Goal: Task Accomplishment & Management: Manage account settings

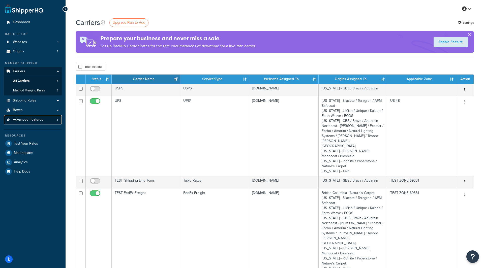
click at [54, 120] on link "Advanced Features 3" at bounding box center [33, 119] width 58 height 9
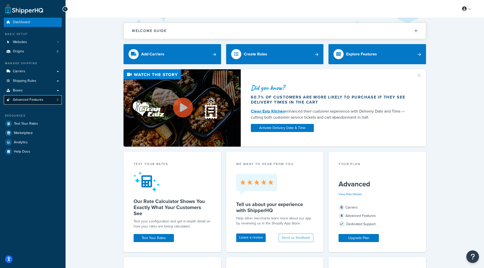
click at [56, 104] on link "Advanced Features 3" at bounding box center [33, 99] width 58 height 9
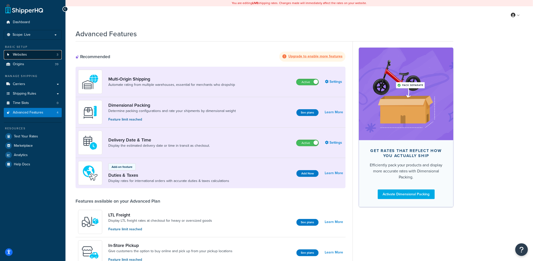
click at [50, 58] on link "Websites 3" at bounding box center [33, 54] width 58 height 9
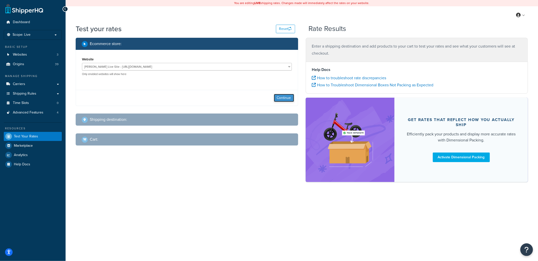
click at [290, 99] on button "Continue" at bounding box center [284, 98] width 20 height 8
select select "TX"
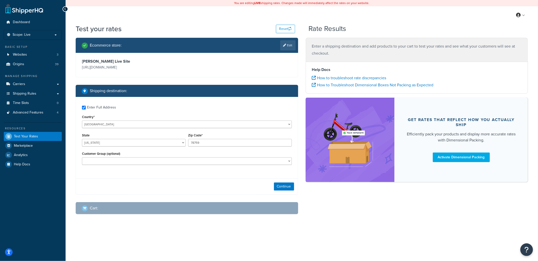
checkbox input "true"
type input "cv32"
select select "GB"
select select
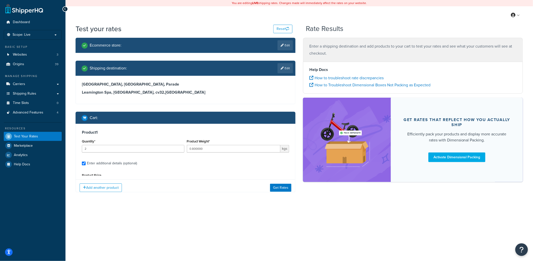
scroll to position [47, 0]
type input "TX"
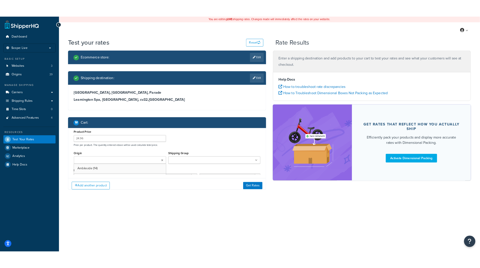
scroll to position [7, 0]
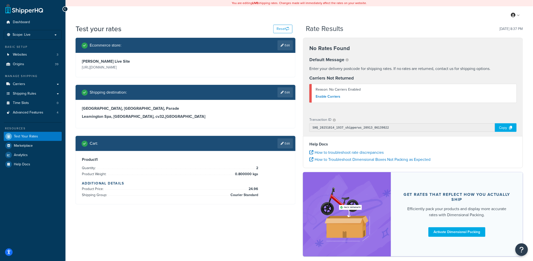
type input "Warwickshire"
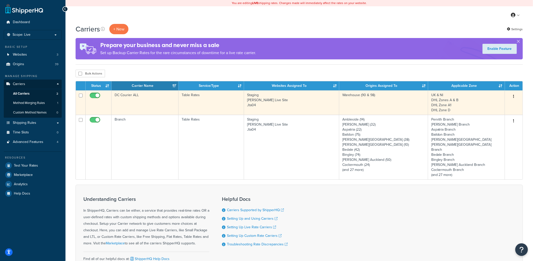
click at [162, 103] on td "DC Courier ALL" at bounding box center [145, 102] width 67 height 24
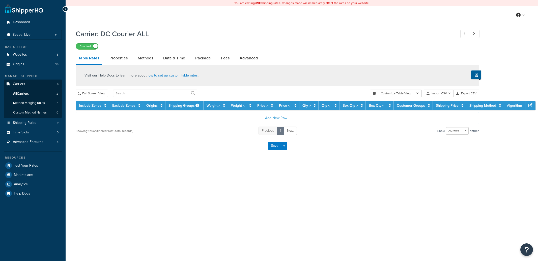
select select "25"
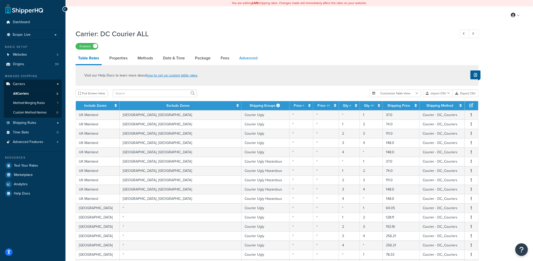
click at [251, 62] on link "Advanced" at bounding box center [248, 58] width 23 height 12
select select "false"
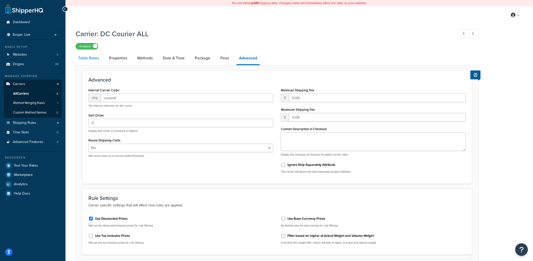
click at [92, 62] on link "Table Rates" at bounding box center [89, 58] width 26 height 12
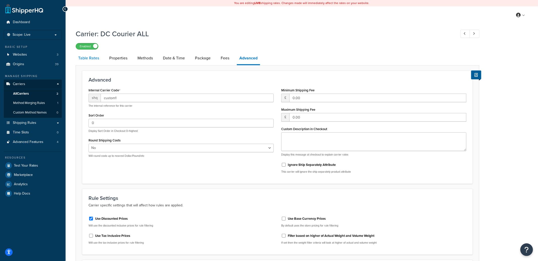
select select "25"
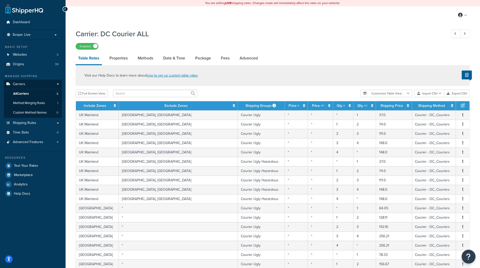
click at [471, 258] on button "Open Resource Center" at bounding box center [469, 257] width 14 height 14
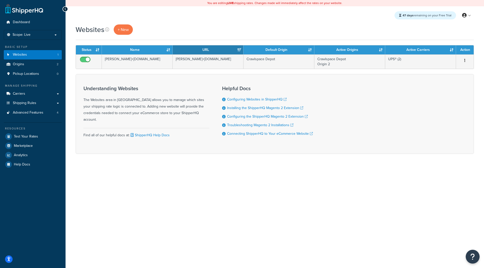
click at [470, 257] on icon "Open Resource Center" at bounding box center [472, 256] width 5 height 7
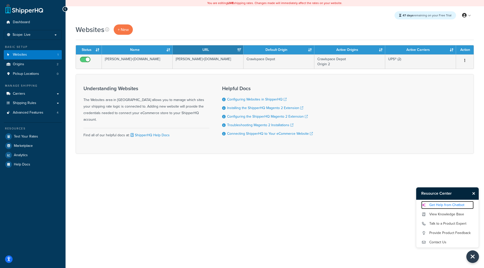
click at [461, 207] on link "Get Help from Chatbot" at bounding box center [447, 205] width 52 height 8
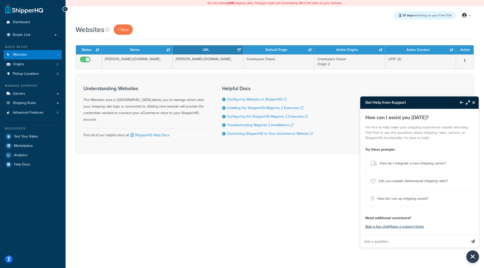
click at [379, 228] on button "Start a live chat" at bounding box center [377, 226] width 24 height 7
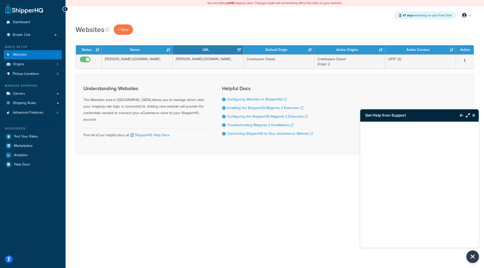
click at [474, 115] on icon "Close Resource Center" at bounding box center [473, 115] width 3 height 4
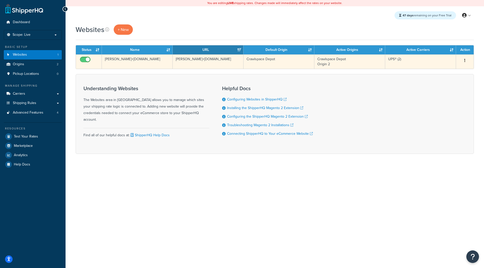
click at [152, 66] on td "[PERSON_NAME]+[DOMAIN_NAME]" at bounding box center [137, 61] width 71 height 14
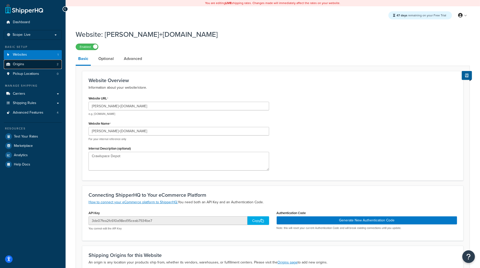
click at [38, 65] on link "Origins 2" at bounding box center [33, 64] width 58 height 9
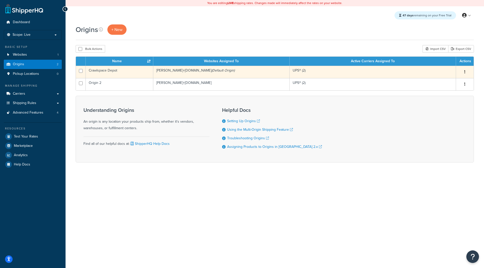
click at [112, 73] on td "Crawlspace Depot" at bounding box center [120, 72] width 68 height 12
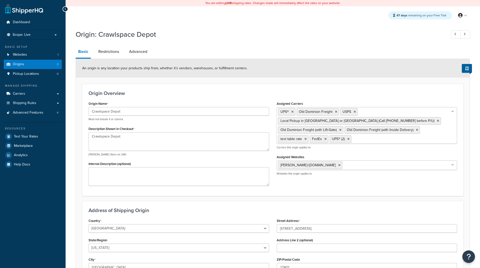
select select "33"
click at [31, 93] on link "Carriers" at bounding box center [33, 93] width 58 height 9
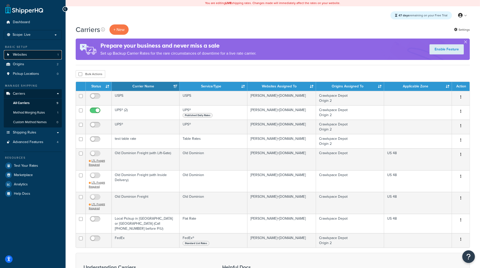
click at [43, 55] on link "Websites 1" at bounding box center [33, 54] width 58 height 9
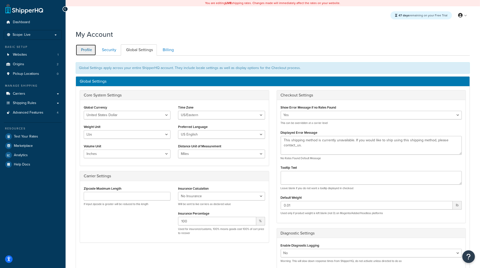
click at [91, 49] on link "Profile" at bounding box center [86, 49] width 20 height 11
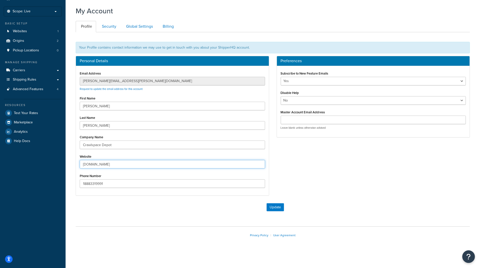
click at [102, 161] on input "crawlspacedepot.com" at bounding box center [172, 164] width 185 height 9
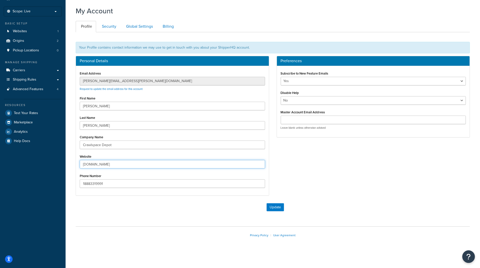
paste input "ivan+magento.shq"
type input "ivan+magento.shq.com"
click at [298, 80] on select "Yes No" at bounding box center [373, 81] width 185 height 9
select select "false"
click at [281, 77] on select "Yes No" at bounding box center [373, 81] width 185 height 9
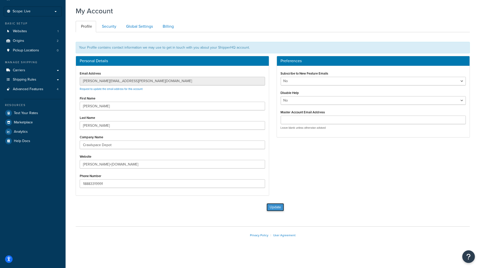
click at [280, 204] on button "Update" at bounding box center [274, 207] width 17 height 8
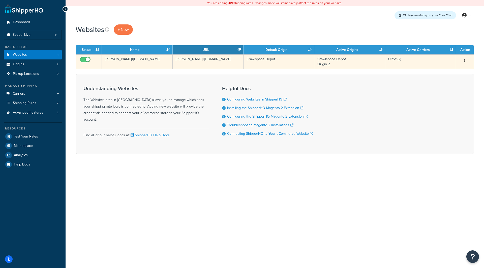
click at [136, 61] on td "[PERSON_NAME]+[DOMAIN_NAME]" at bounding box center [137, 61] width 71 height 14
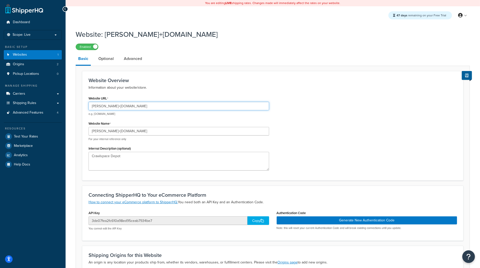
click at [112, 106] on input "[PERSON_NAME]+[DOMAIN_NAME]" at bounding box center [178, 106] width 180 height 9
click at [112, 106] on input "ivan+magento.shq.com" at bounding box center [178, 106] width 180 height 9
click at [466, 254] on icon "Open Resource Center" at bounding box center [468, 256] width 5 height 7
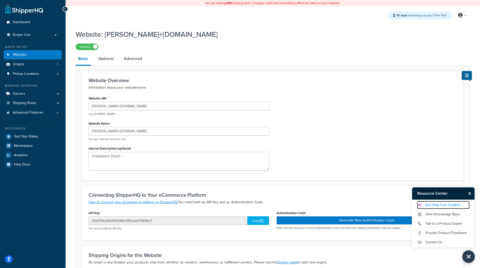
click at [457, 206] on link "Get Help from Chatbot" at bounding box center [443, 205] width 52 height 8
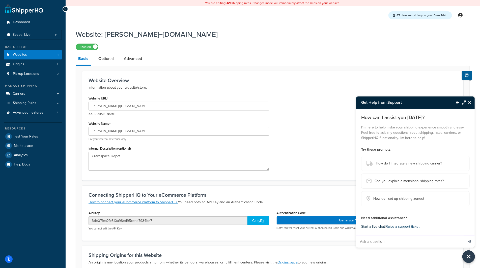
click at [375, 228] on button "Start a live chat" at bounding box center [373, 226] width 24 height 7
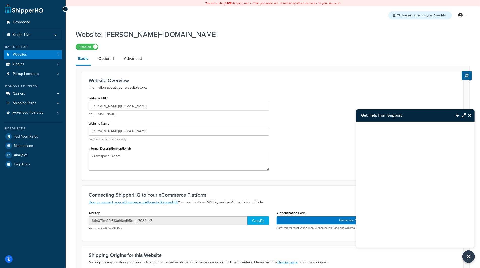
click at [470, 117] on icon "Close Resource Center" at bounding box center [469, 115] width 3 height 4
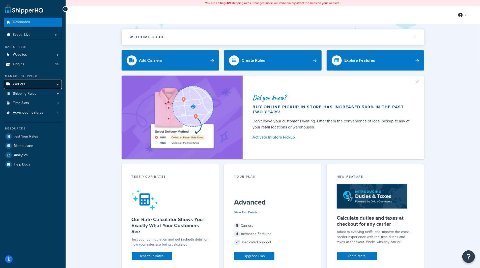
click at [52, 87] on link "Carriers" at bounding box center [33, 84] width 58 height 9
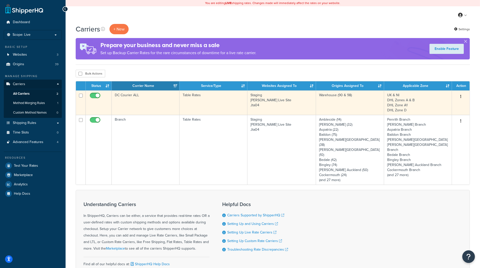
click at [149, 100] on td "DC Courier ALL" at bounding box center [146, 102] width 68 height 24
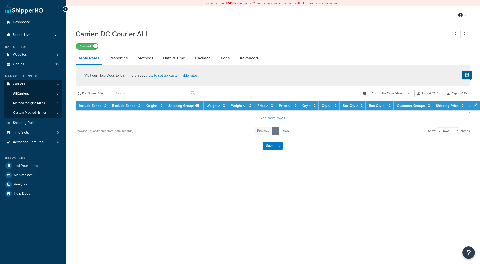
select select "25"
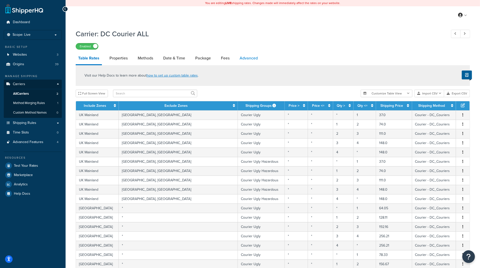
click at [253, 58] on link "Advanced" at bounding box center [248, 58] width 23 height 12
select select "false"
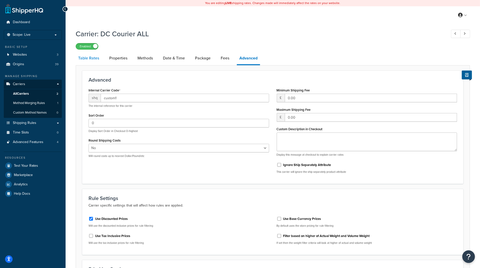
click at [94, 61] on link "Table Rates" at bounding box center [89, 58] width 26 height 12
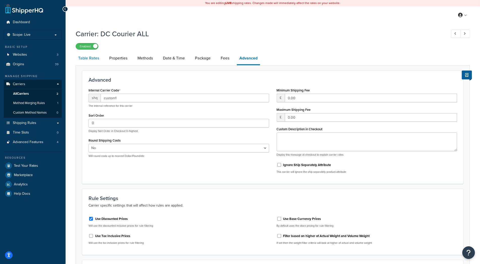
select select "25"
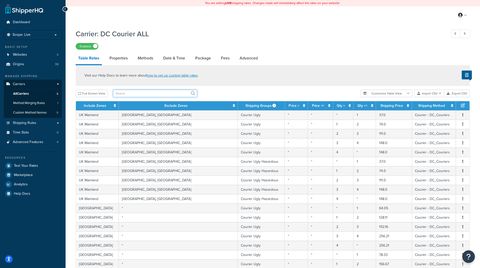
click at [123, 94] on input "text" at bounding box center [155, 94] width 84 height 8
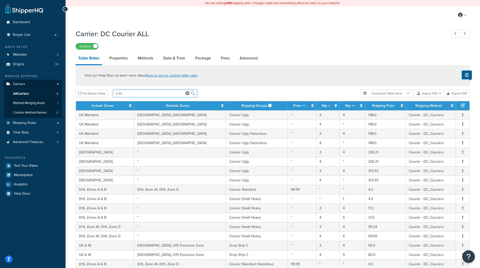
click at [169, 96] on input "4.30" at bounding box center [155, 94] width 84 height 8
type input "4.3"
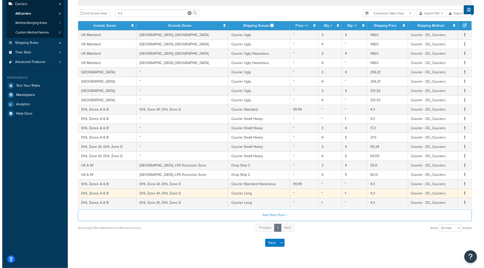
scroll to position [76, 0]
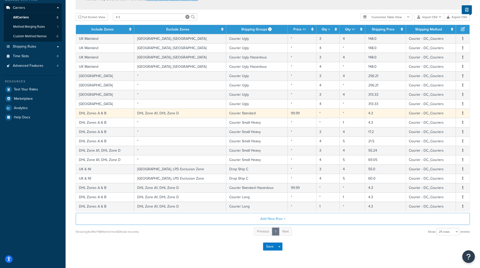
click at [202, 113] on td "DHL Zone A1, DHL Zone D" at bounding box center [180, 113] width 92 height 9
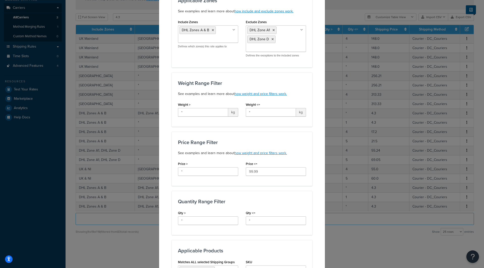
scroll to position [52, 0]
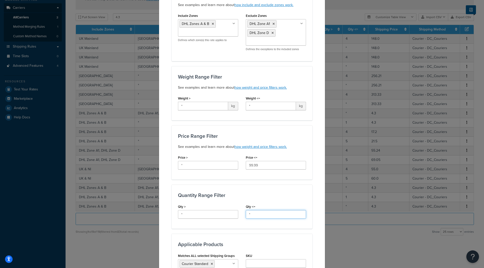
click at [251, 214] on input "*" at bounding box center [276, 214] width 60 height 9
type input "2"
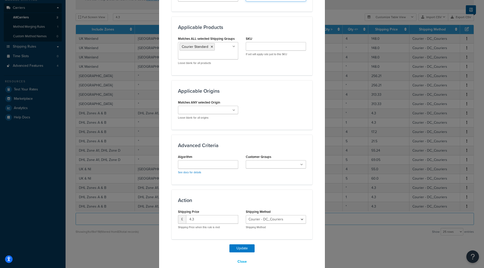
scroll to position [275, 0]
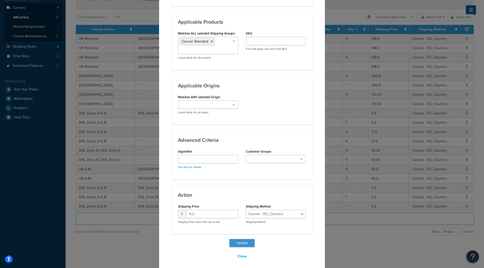
type input "1"
click at [240, 241] on button "Update" at bounding box center [241, 243] width 25 height 8
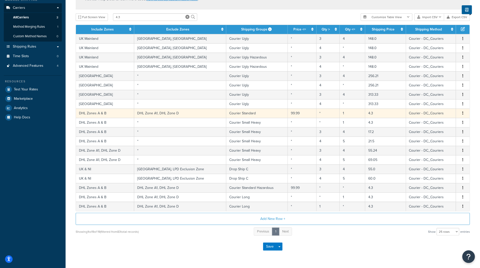
click at [204, 113] on td "DHL Zone A1, DHL Zone D" at bounding box center [180, 113] width 92 height 9
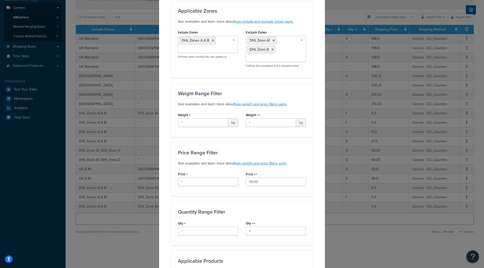
scroll to position [47, 0]
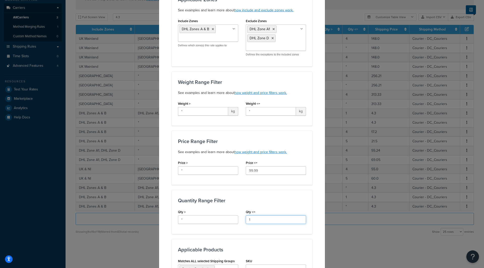
drag, startPoint x: 251, startPoint y: 218, endPoint x: 240, endPoint y: 218, distance: 11.1
click at [242, 218] on div "Qty <= 1" at bounding box center [276, 217] width 68 height 19
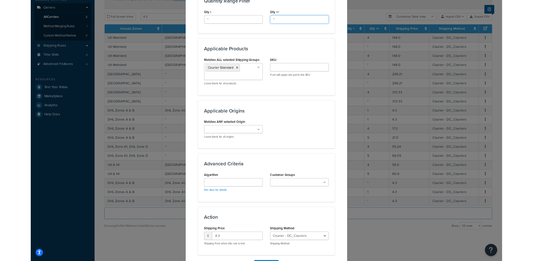
scroll to position [275, 0]
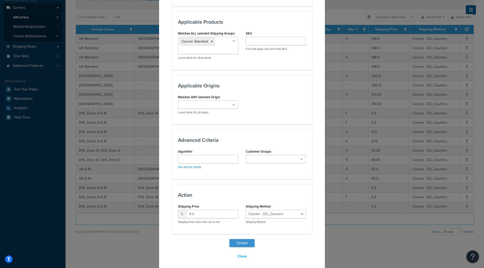
type input "*"
click at [237, 241] on button "Update" at bounding box center [241, 243] width 25 height 8
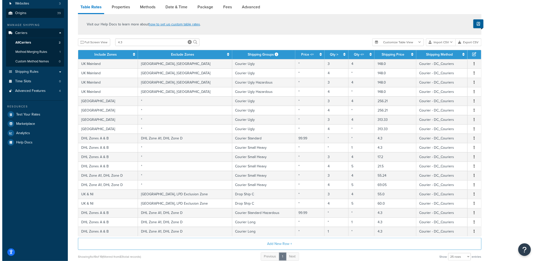
scroll to position [0, 0]
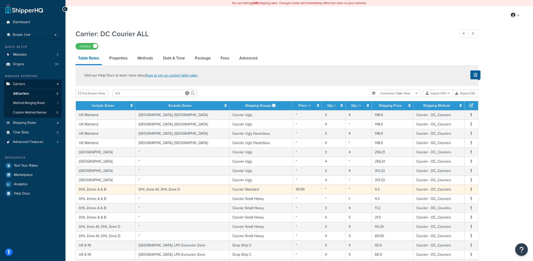
click at [206, 190] on td "DHL Zone A1, DHL Zone D" at bounding box center [183, 189] width 94 height 9
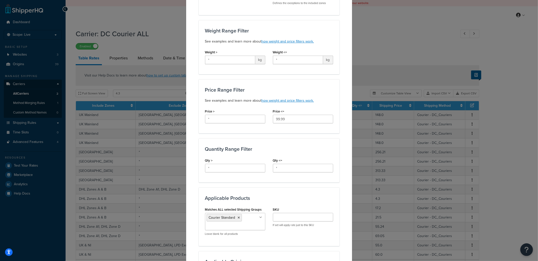
scroll to position [169, 0]
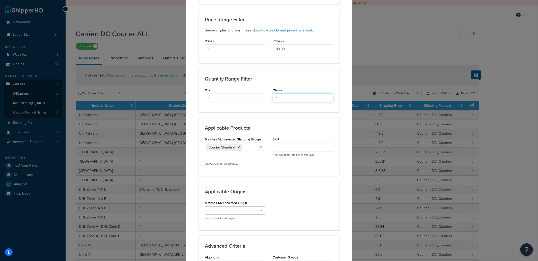
drag, startPoint x: 281, startPoint y: 100, endPoint x: 273, endPoint y: 100, distance: 8.1
click at [273, 99] on input "*" at bounding box center [303, 98] width 60 height 9
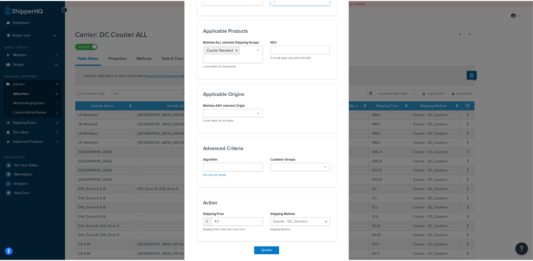
scroll to position [285, 0]
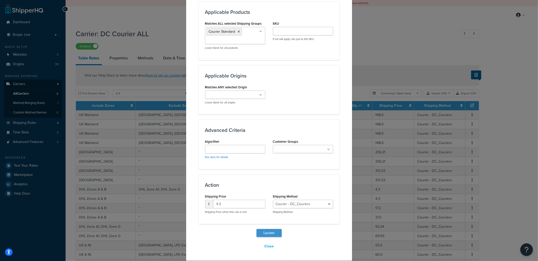
type input "1"
click at [269, 232] on button "Update" at bounding box center [268, 233] width 25 height 8
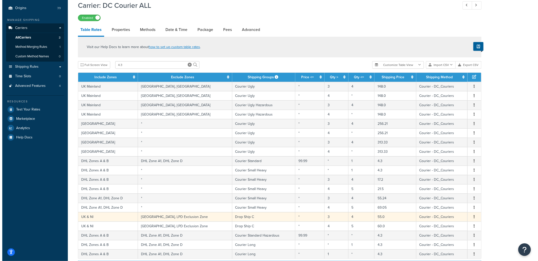
scroll to position [57, 0]
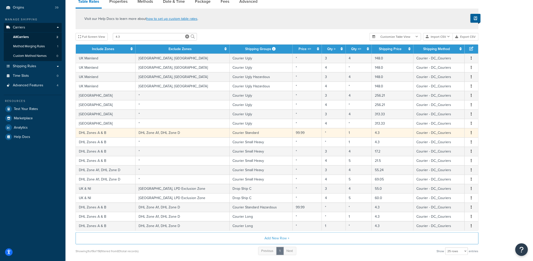
click at [199, 134] on td "DHL Zone A1, DHL Zone D" at bounding box center [183, 132] width 94 height 9
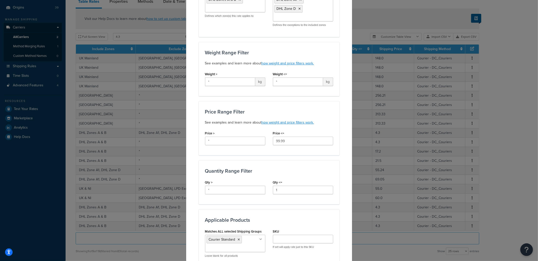
scroll to position [182, 0]
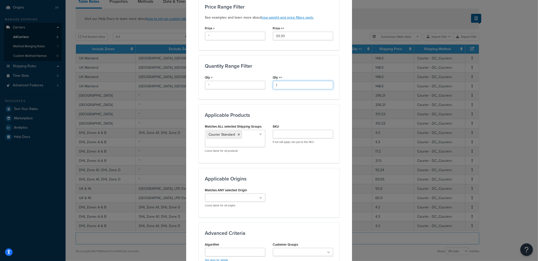
drag, startPoint x: 283, startPoint y: 85, endPoint x: 261, endPoint y: 85, distance: 22.2
click at [261, 85] on div "Qty > * Qty <= 1" at bounding box center [269, 83] width 136 height 19
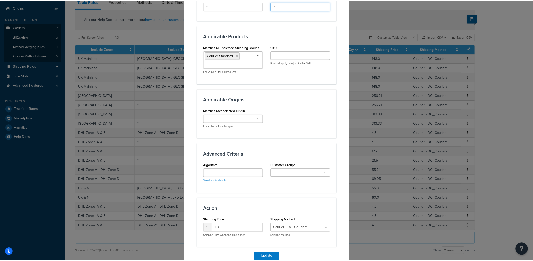
scroll to position [285, 0]
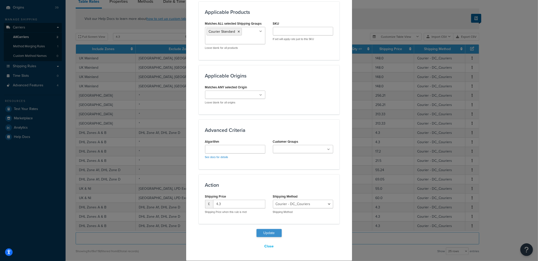
type input "*"
click at [269, 236] on button "Update" at bounding box center [268, 233] width 25 height 8
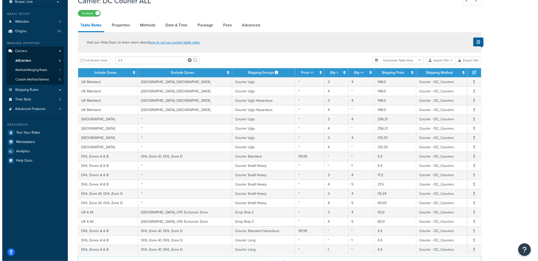
scroll to position [27, 0]
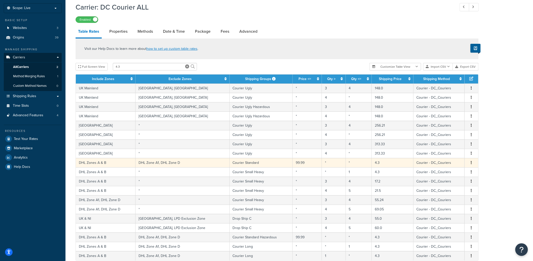
click at [175, 165] on td "DHL Zone A1, DHL Zone D" at bounding box center [183, 162] width 94 height 9
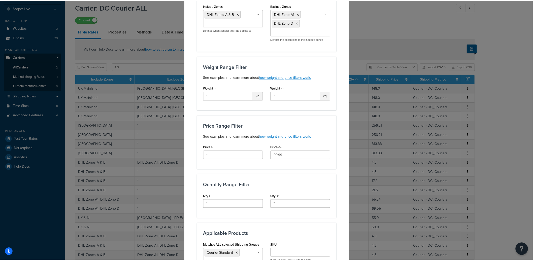
scroll to position [0, 0]
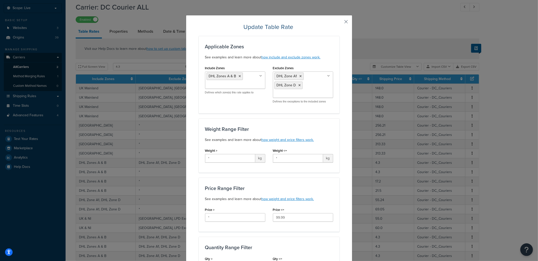
click at [339, 23] on button "button" at bounding box center [338, 23] width 1 height 1
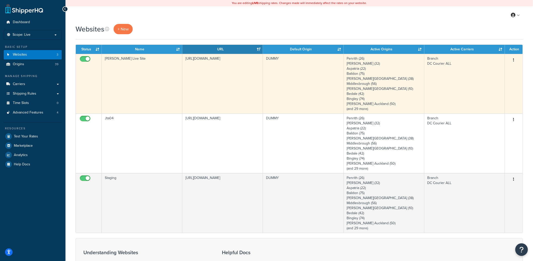
click at [149, 74] on td "JT Atkinson Live Site" at bounding box center [142, 84] width 81 height 60
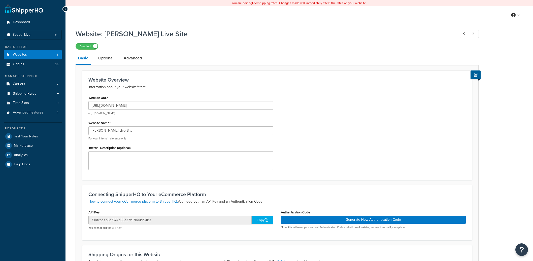
select select "84275"
click at [112, 106] on input "https://www.jtatkinson.co.uk/" at bounding box center [180, 105] width 185 height 9
drag, startPoint x: 111, startPoint y: 106, endPoint x: 135, endPoint y: 106, distance: 23.9
click at [135, 106] on input "https://www.jtatkinson.co.uk/" at bounding box center [180, 105] width 185 height 9
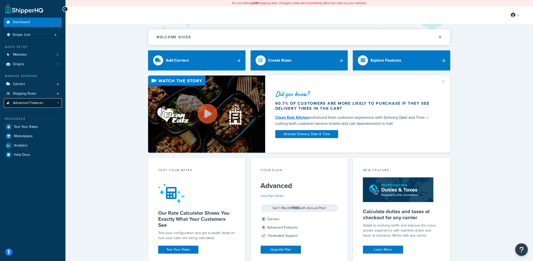
click at [39, 104] on span "Advanced Features" at bounding box center [28, 103] width 30 height 4
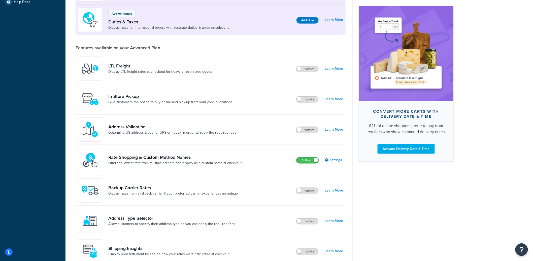
scroll to position [147, 0]
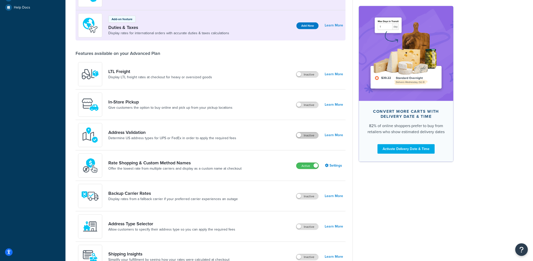
click at [311, 136] on label "Inactive" at bounding box center [307, 136] width 22 height 6
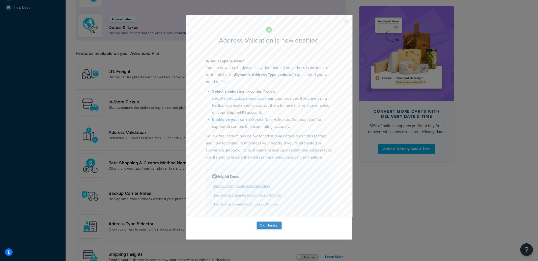
click at [270, 230] on button "Ok, Thanks!" at bounding box center [268, 226] width 25 height 8
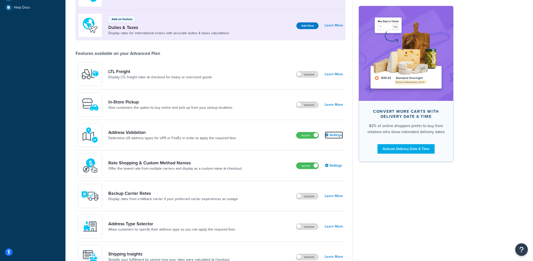
click at [334, 136] on link "Settings" at bounding box center [334, 135] width 18 height 7
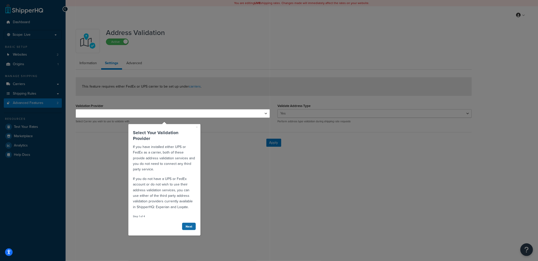
click at [188, 225] on link "Next" at bounding box center [189, 227] width 14 height 8
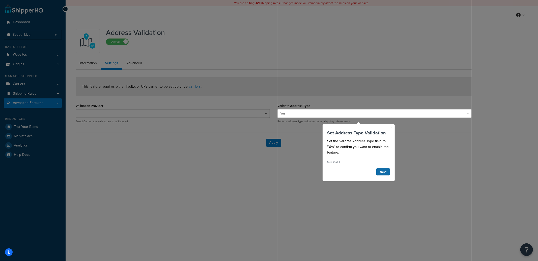
click at [382, 171] on link "Next" at bounding box center [383, 172] width 14 height 8
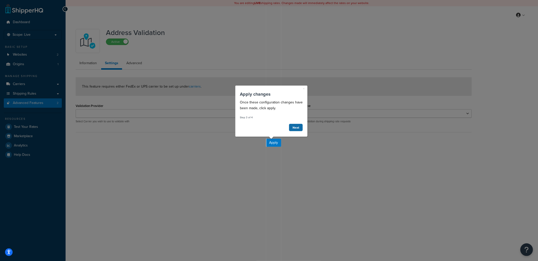
click at [294, 129] on link "Next" at bounding box center [295, 128] width 14 height 8
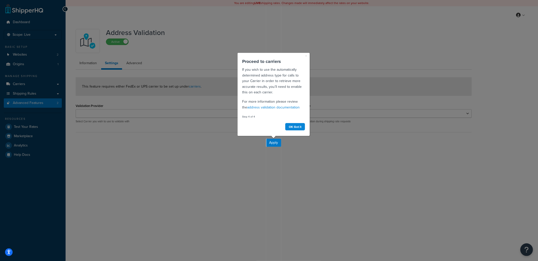
click at [271, 147] on div at bounding box center [273, 204] width 15 height 114
click at [306, 126] on div "× Proceed to carriers If you wish to use the automatically determined address t…" at bounding box center [273, 94] width 72 height 83
drag, startPoint x: 302, startPoint y: 127, endPoint x: 539, endPoint y: 180, distance: 242.5
click at [302, 127] on link "OK Got it" at bounding box center [295, 127] width 20 height 8
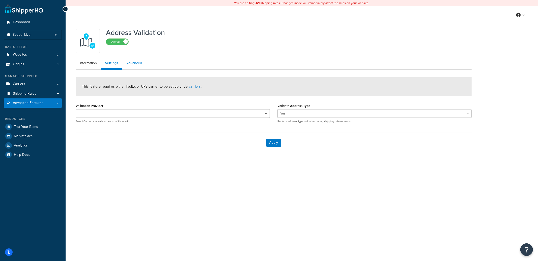
click at [143, 67] on link "Advanced" at bounding box center [133, 63] width 23 height 10
click at [117, 43] on label "Active" at bounding box center [117, 42] width 22 height 6
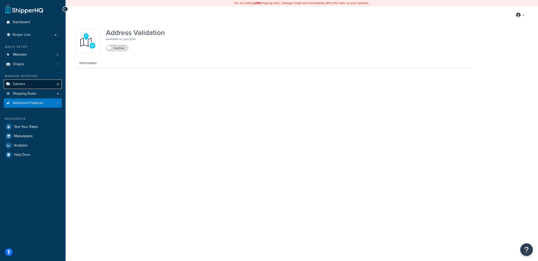
click at [44, 85] on link "Carriers" at bounding box center [33, 84] width 58 height 9
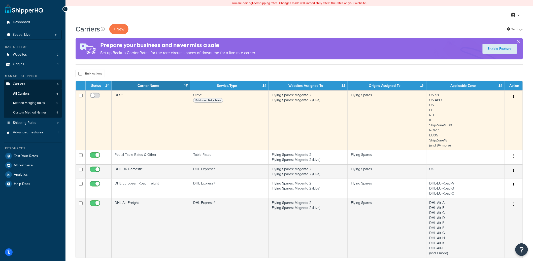
click at [167, 130] on td "UPS®" at bounding box center [151, 120] width 79 height 60
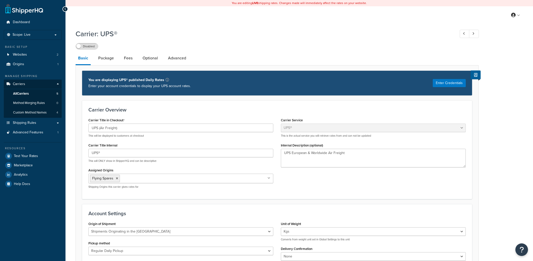
select select "ups"
select select "eur"
select select "kg"
click at [150, 50] on div "Carrier: UPS® Disabled Basic Package Fees Optional Advanced You are displaying …" at bounding box center [277, 252] width 403 height 453
click at [150, 57] on link "Optional" at bounding box center [150, 58] width 20 height 12
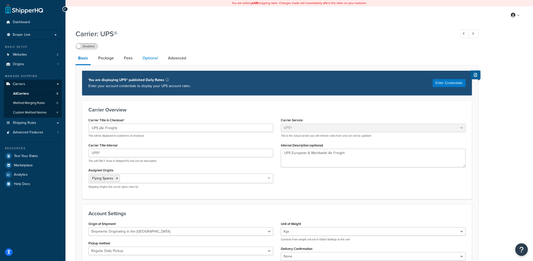
select select "business"
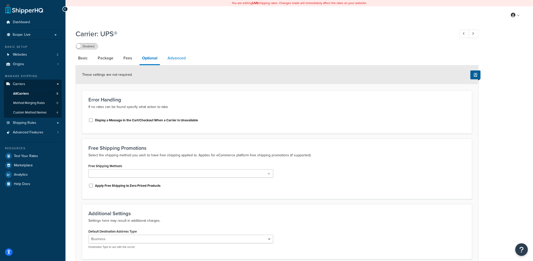
click at [175, 58] on link "Advanced" at bounding box center [176, 58] width 23 height 12
select select "false"
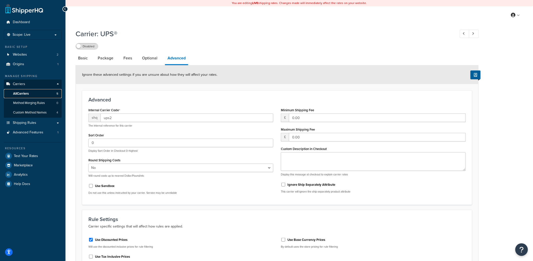
click at [49, 92] on link "All Carriers 5" at bounding box center [33, 93] width 58 height 9
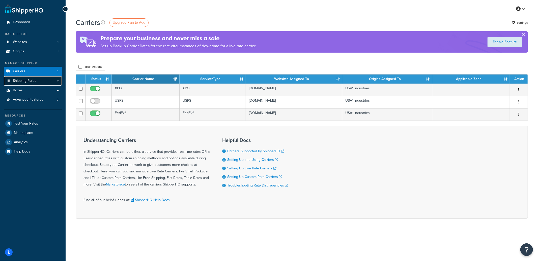
click at [61, 78] on link "Shipping Rules" at bounding box center [33, 80] width 58 height 9
click at [56, 79] on link "Shipping Rules" at bounding box center [33, 80] width 58 height 9
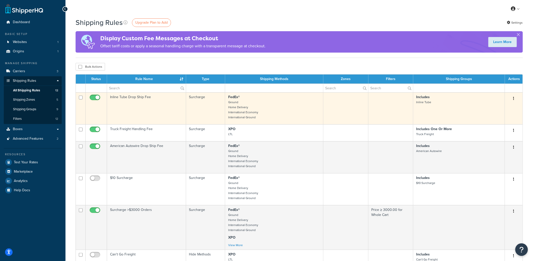
click at [109, 102] on td "Inline Tube Drop Ship Fee" at bounding box center [146, 109] width 79 height 32
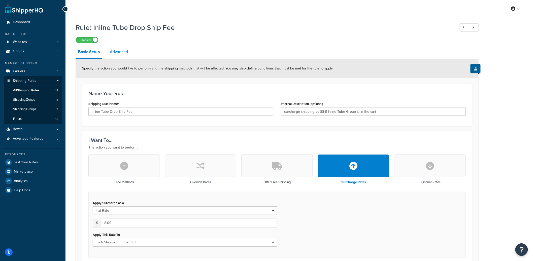
click at [123, 53] on link "Advanced" at bounding box center [118, 52] width 23 height 12
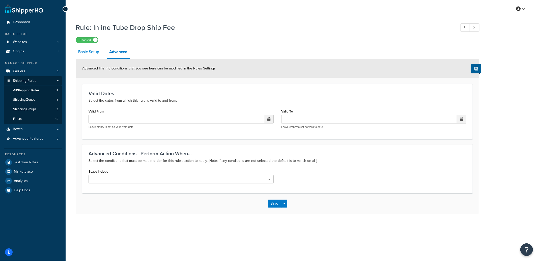
click at [94, 53] on link "Basic Setup" at bounding box center [89, 52] width 26 height 12
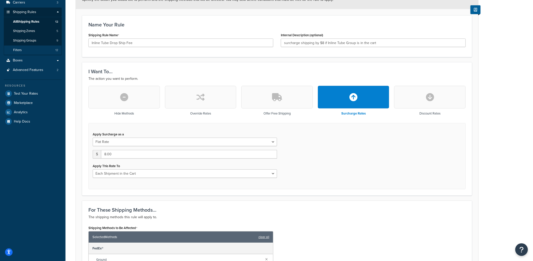
scroll to position [40, 0]
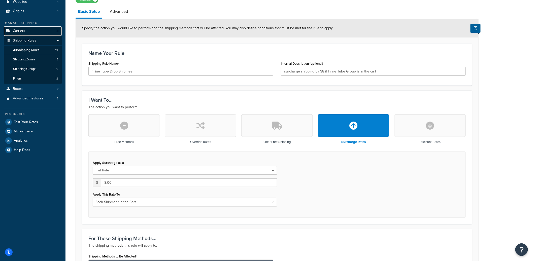
click at [36, 31] on link "Carriers 3" at bounding box center [33, 30] width 58 height 9
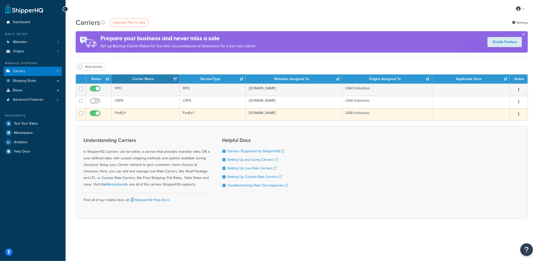
click at [133, 114] on td "FedEx®" at bounding box center [146, 114] width 68 height 12
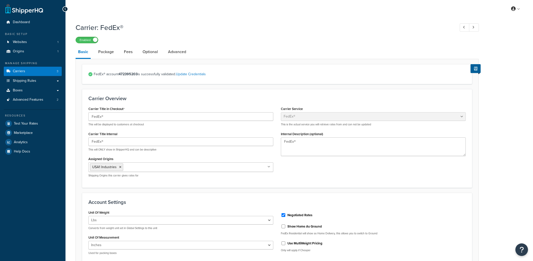
select select "fedEx"
select select "REGULAR_PICKUP"
select select "YOUR_PACKAGING"
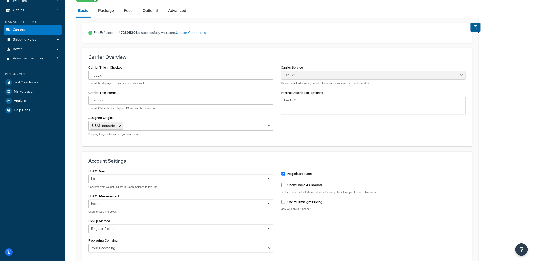
scroll to position [163, 0]
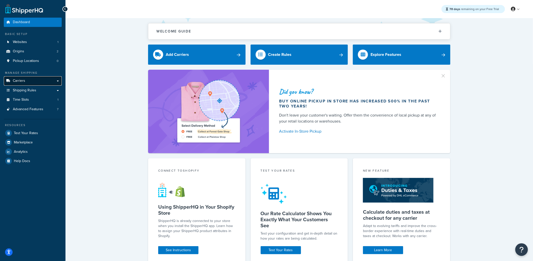
click at [38, 79] on link "Carriers" at bounding box center [33, 80] width 58 height 9
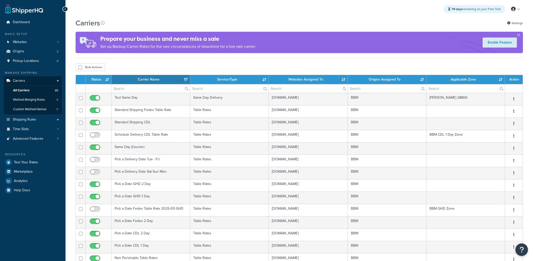
select select "15"
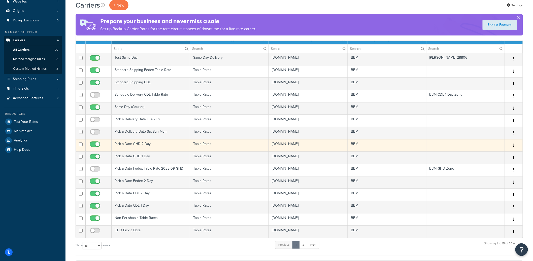
scroll to position [41, 0]
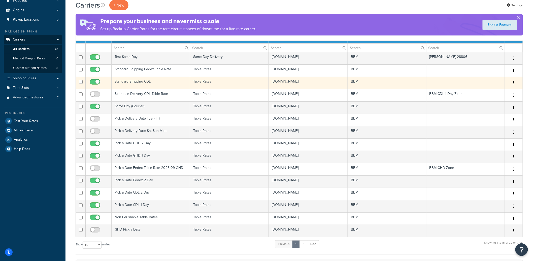
click at [150, 85] on td "Standard Shipping CDL" at bounding box center [151, 83] width 79 height 12
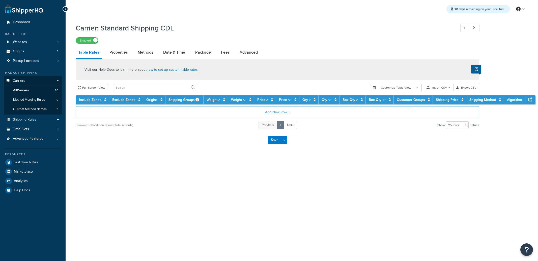
select select "25"
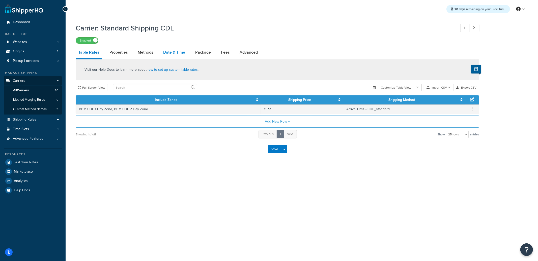
click at [164, 54] on link "Date & Time" at bounding box center [174, 52] width 27 height 12
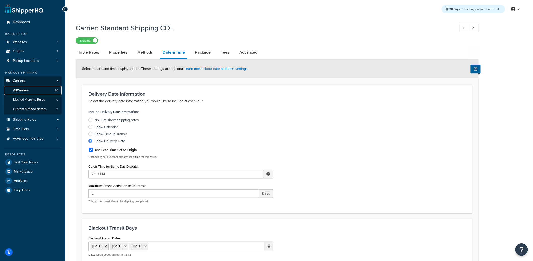
click at [41, 92] on link "All Carriers 20" at bounding box center [33, 90] width 58 height 9
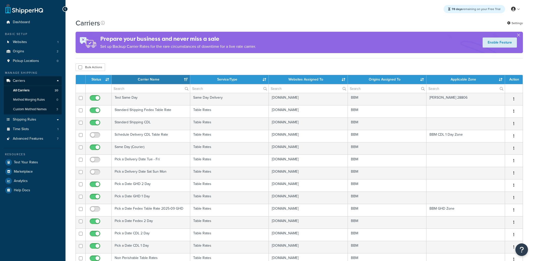
select select "15"
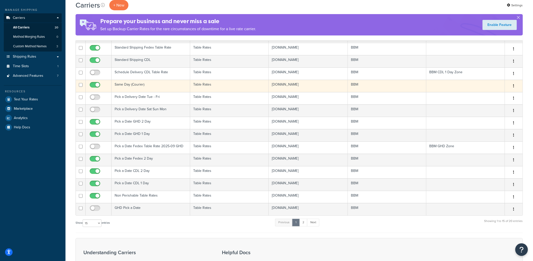
scroll to position [64, 0]
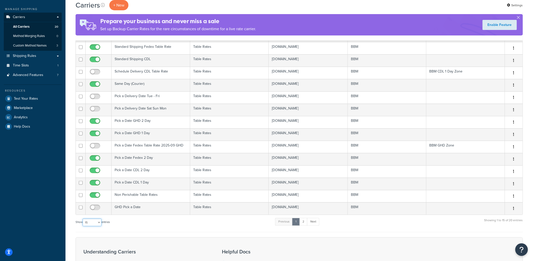
click at [96, 222] on select "10 15 25 50 100" at bounding box center [92, 223] width 19 height 8
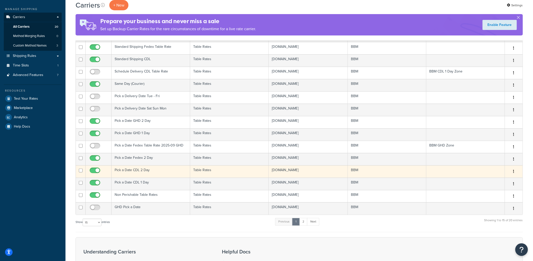
click at [146, 172] on td "Pick a Date CDL 2 Day" at bounding box center [151, 172] width 79 height 12
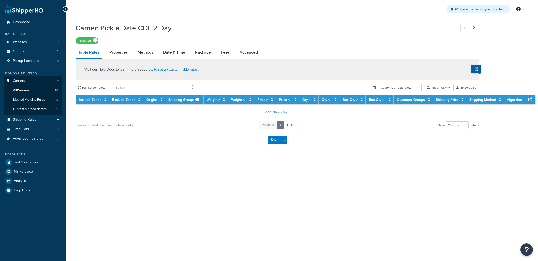
select select "25"
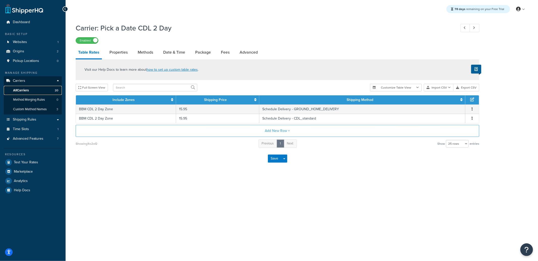
click at [47, 93] on link "All Carriers 20" at bounding box center [33, 90] width 58 height 9
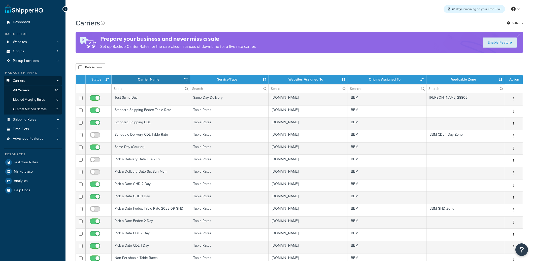
select select "15"
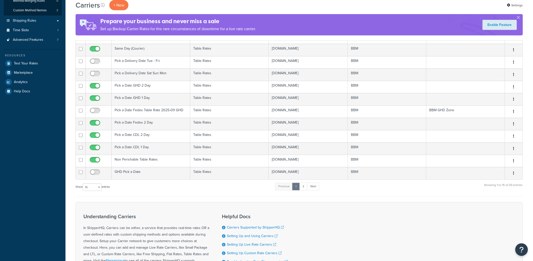
scroll to position [163, 0]
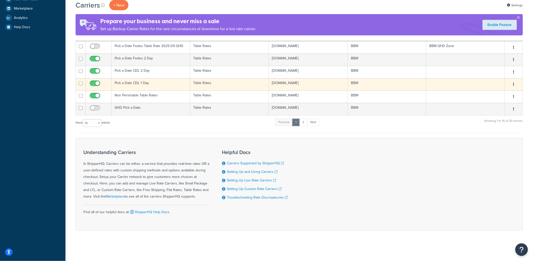
click at [142, 85] on td "Pick a Date CDL 1 Day" at bounding box center [151, 84] width 79 height 12
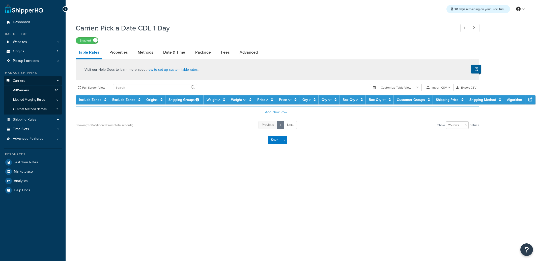
select select "25"
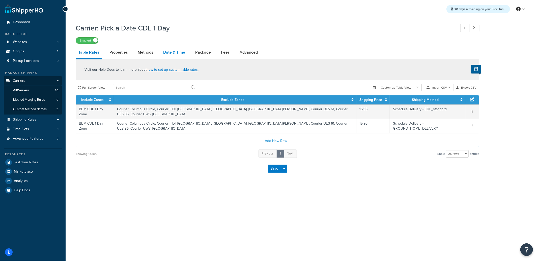
click at [176, 54] on link "Date & Time" at bounding box center [174, 52] width 27 height 12
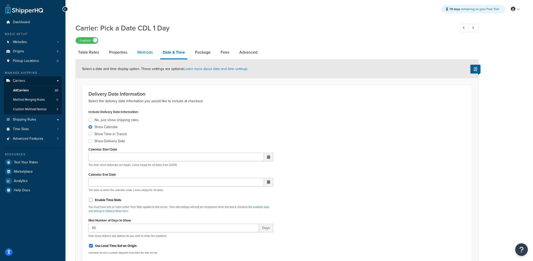
click at [143, 54] on link "Methods" at bounding box center [145, 52] width 20 height 12
select select "25"
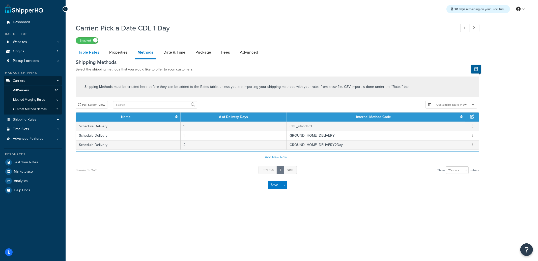
click at [93, 54] on link "Table Rates" at bounding box center [89, 52] width 26 height 12
select select "25"
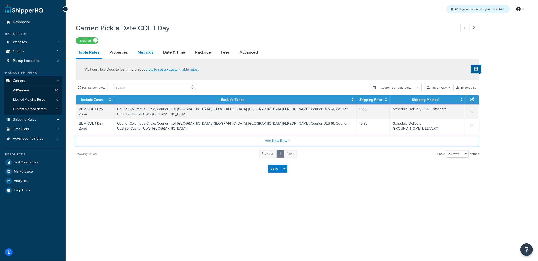
click at [142, 49] on link "Methods" at bounding box center [145, 52] width 20 height 12
select select "25"
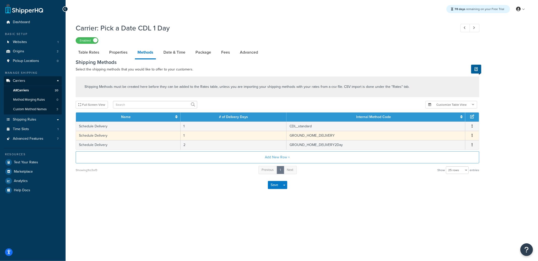
click at [227, 135] on td "1" at bounding box center [233, 135] width 106 height 9
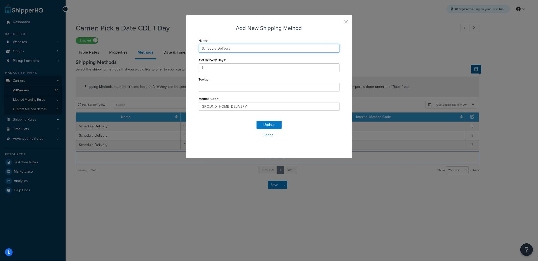
click at [234, 52] on input "Schedule Delivery" at bounding box center [269, 48] width 141 height 9
type input "Schedule Delivery-Gr"
click at [260, 124] on button "Update" at bounding box center [268, 125] width 25 height 8
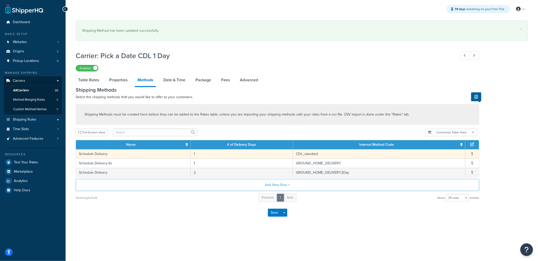
click at [116, 153] on td "Schedule Delivery" at bounding box center [133, 153] width 115 height 9
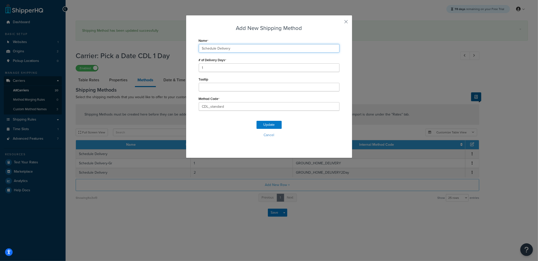
click at [233, 48] on input "Schedule Delivery" at bounding box center [269, 48] width 141 height 9
type input "Schedule Delivery-CDL"
click at [274, 126] on button "Update" at bounding box center [268, 125] width 25 height 8
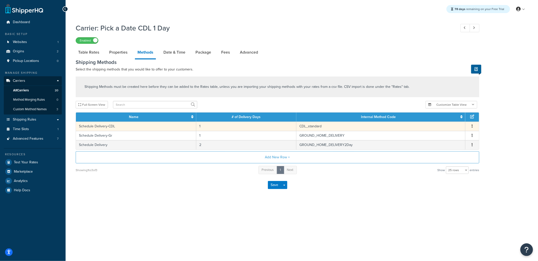
click at [156, 128] on td "Schedule Delivery-CDL" at bounding box center [136, 126] width 120 height 9
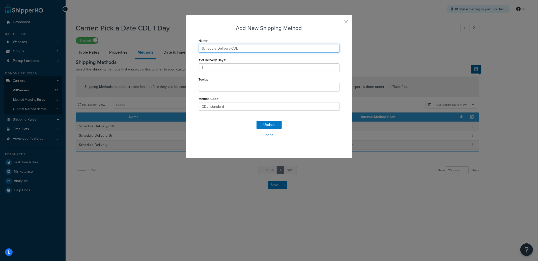
click at [240, 52] on input "Schedule Delivery-CDL" at bounding box center [269, 48] width 141 height 9
type input "Schedule Delivery"
click at [262, 125] on button "Update" at bounding box center [268, 125] width 25 height 8
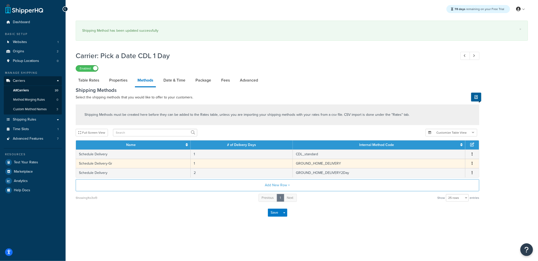
click at [129, 161] on td "Schedule Delivery-Gr" at bounding box center [133, 163] width 115 height 9
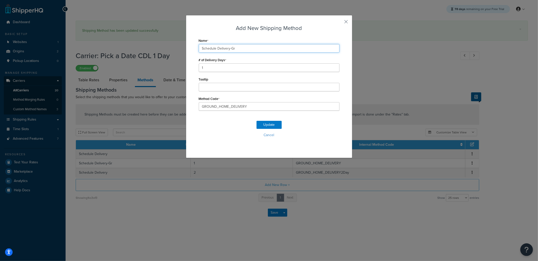
click at [250, 50] on input "Schedule Delivery-Gr" at bounding box center [269, 48] width 141 height 9
type input "Schedule Delivery"
click at [262, 126] on button "Update" at bounding box center [268, 125] width 25 height 8
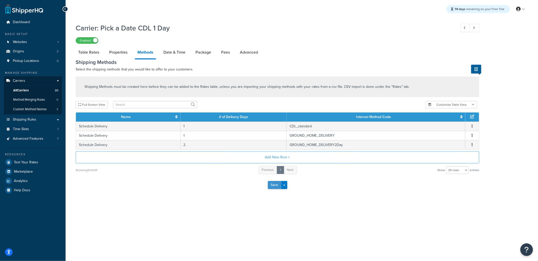
click at [269, 189] on button "Save" at bounding box center [275, 185] width 14 height 8
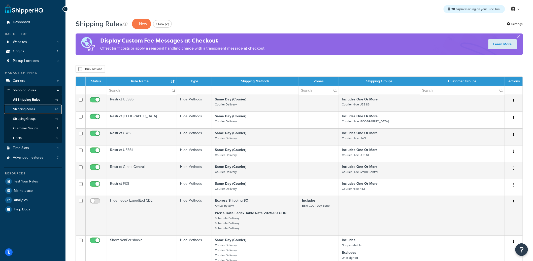
click at [36, 109] on link "Shipping Zones 26" at bounding box center [33, 109] width 58 height 9
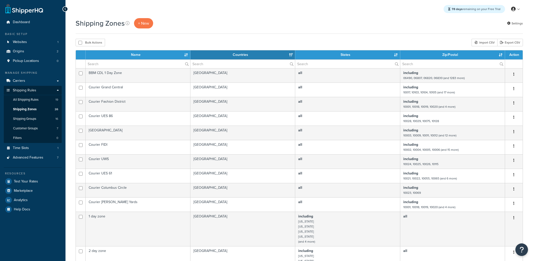
select select "15"
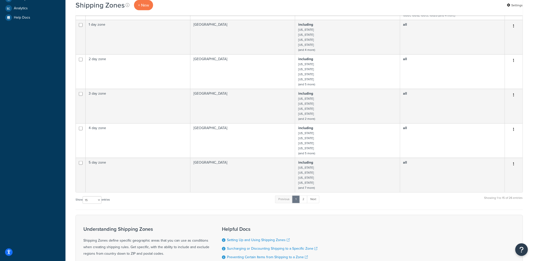
scroll to position [193, 0]
click at [304, 203] on link "2" at bounding box center [303, 199] width 8 height 8
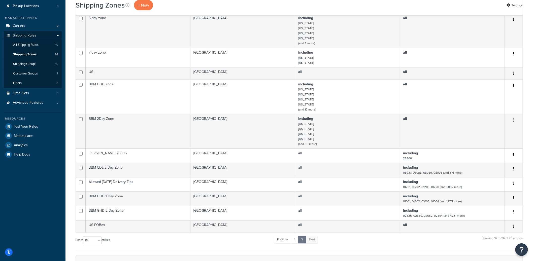
scroll to position [122, 0]
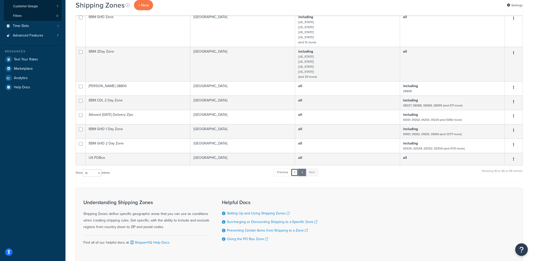
click at [295, 173] on link "1" at bounding box center [295, 173] width 8 height 8
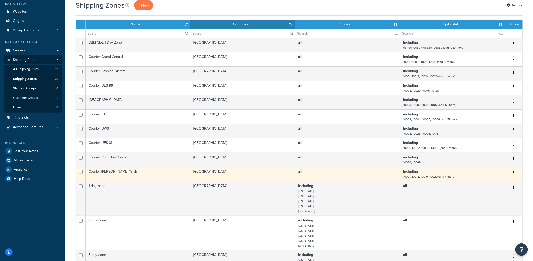
scroll to position [0, 0]
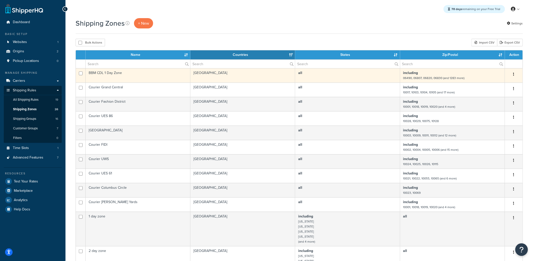
click at [135, 76] on td "BBM CDL 1 Day Zone" at bounding box center [138, 75] width 105 height 14
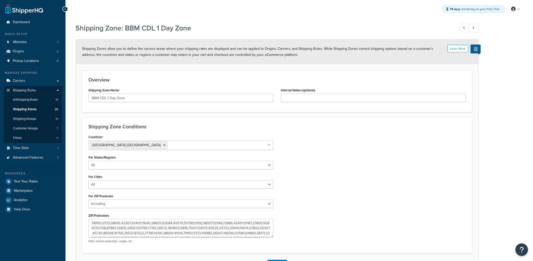
select select "including"
click at [166, 229] on textarea "ZIP/Postcodes" at bounding box center [180, 228] width 185 height 19
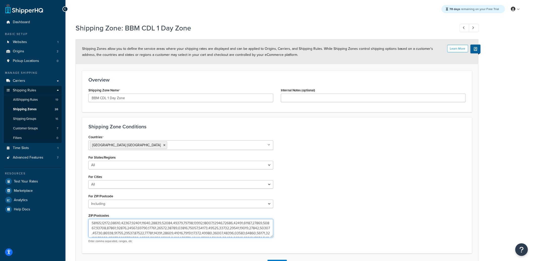
click at [166, 229] on textarea "ZIP/Postcodes" at bounding box center [180, 228] width 185 height 19
drag, startPoint x: 171, startPoint y: 229, endPoint x: 165, endPoint y: 229, distance: 5.5
click at [165, 229] on textarea "ZIP/Postcodes" at bounding box center [180, 228] width 185 height 19
click at [164, 229] on textarea "ZIP/Postcodes" at bounding box center [180, 228] width 185 height 19
drag, startPoint x: 161, startPoint y: 229, endPoint x: 170, endPoint y: 229, distance: 9.8
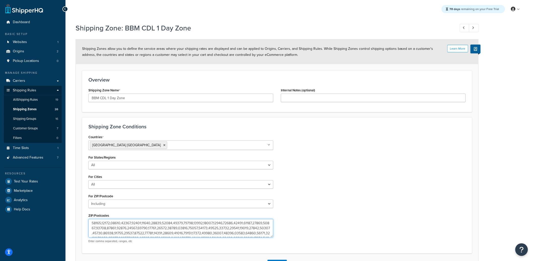
click at [170, 229] on textarea "ZIP/Postcodes" at bounding box center [180, 228] width 185 height 19
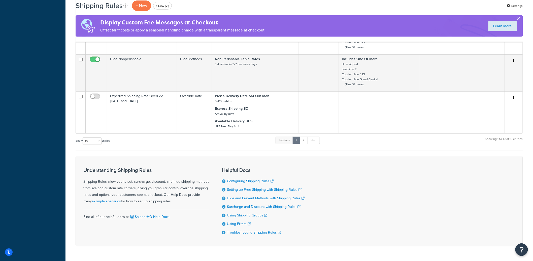
scroll to position [230, 0]
click at [89, 146] on select "10 15 25 50 100 1000" at bounding box center [92, 143] width 19 height 8
select select "25"
click at [83, 143] on select "10 15 25 50 100 1000" at bounding box center [92, 143] width 19 height 8
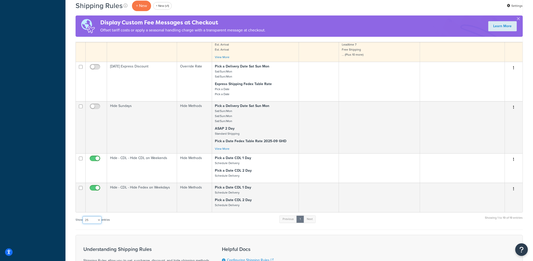
scroll to position [525, 0]
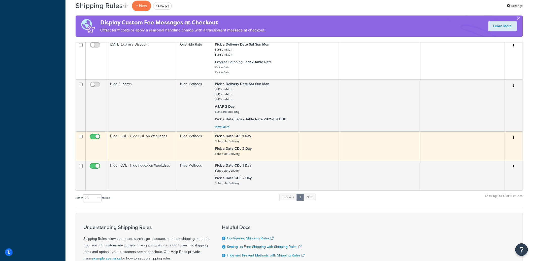
click at [513, 142] on button "button" at bounding box center [514, 138] width 7 height 8
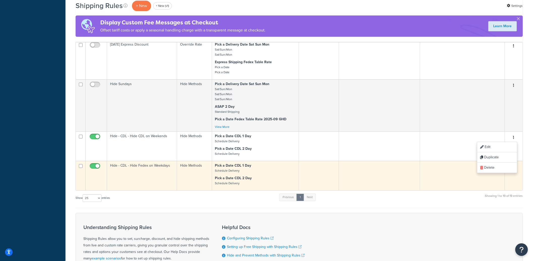
click at [402, 188] on td at bounding box center [379, 175] width 81 height 29
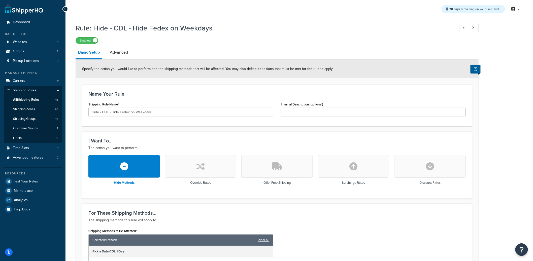
drag, startPoint x: 113, startPoint y: 30, endPoint x: 236, endPoint y: 30, distance: 123.8
click at [236, 30] on h1 "Rule: Hide - CDL - Hide Fedex on Weekdays" at bounding box center [263, 28] width 375 height 10
click at [125, 59] on div "Basic Setup Advanced Specify the action you would like to perform and the shipp…" at bounding box center [277, 210] width 403 height 329
click at [125, 56] on link "Advanced" at bounding box center [118, 52] width 23 height 12
click at [118, 50] on link "Advanced" at bounding box center [118, 52] width 23 height 12
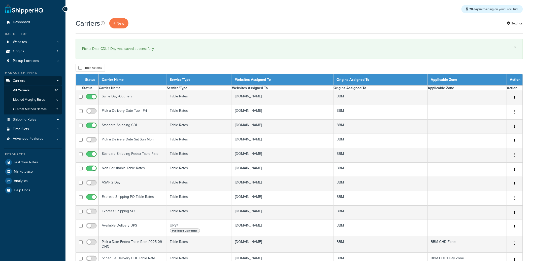
select select "15"
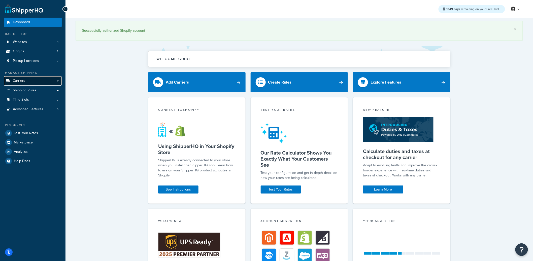
click at [42, 84] on link "Carriers" at bounding box center [33, 80] width 58 height 9
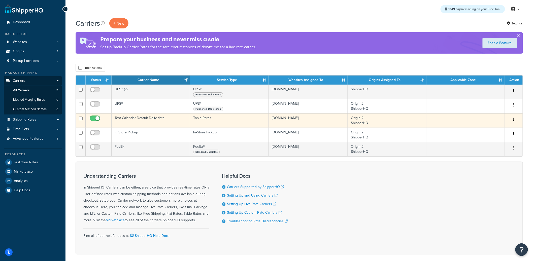
click at [150, 124] on td "Test Calendar Default Deliv date" at bounding box center [151, 120] width 79 height 14
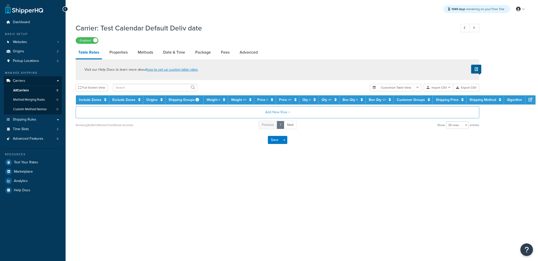
select select "25"
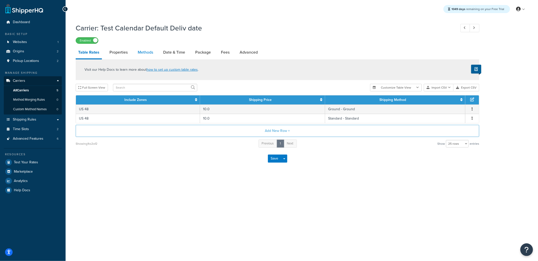
click at [147, 54] on link "Methods" at bounding box center [145, 52] width 20 height 12
select select "25"
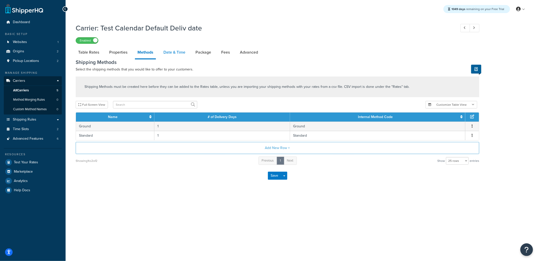
click at [180, 55] on link "Date & Time" at bounding box center [174, 52] width 27 height 12
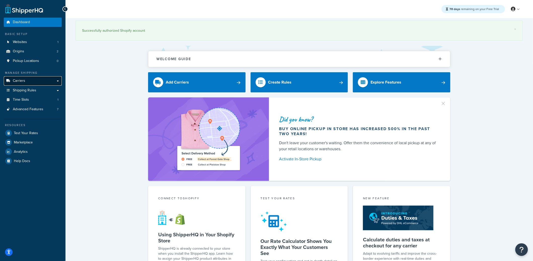
click at [38, 81] on link "Carriers" at bounding box center [33, 80] width 58 height 9
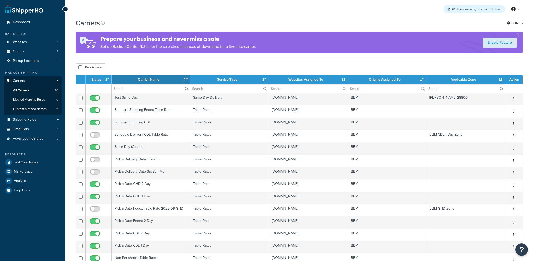
select select "15"
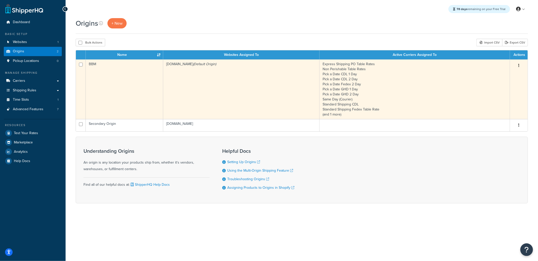
click at [123, 95] on td "BBM" at bounding box center [124, 89] width 77 height 60
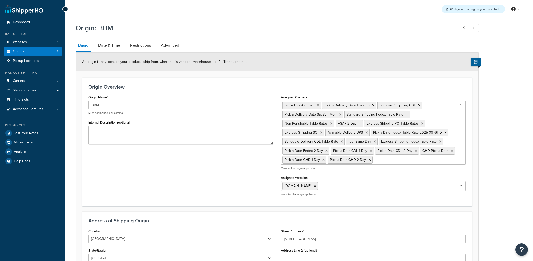
select select "30"
click at [117, 46] on link "Date & Time" at bounding box center [109, 45] width 27 height 12
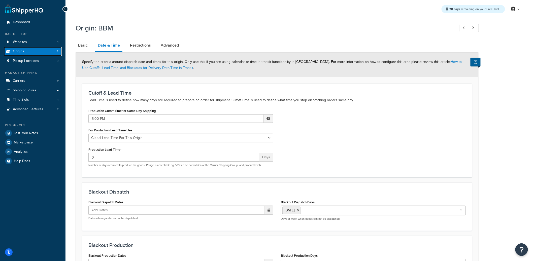
click at [42, 54] on link "Origins 2" at bounding box center [33, 51] width 58 height 9
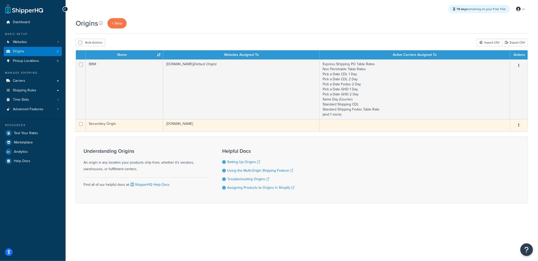
click at [132, 128] on td "Secondary Origin" at bounding box center [124, 125] width 77 height 12
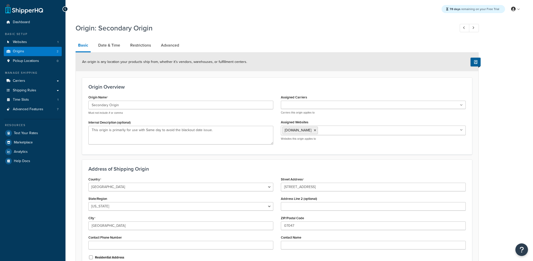
select select "30"
click at [115, 50] on link "Date & Time" at bounding box center [109, 45] width 27 height 12
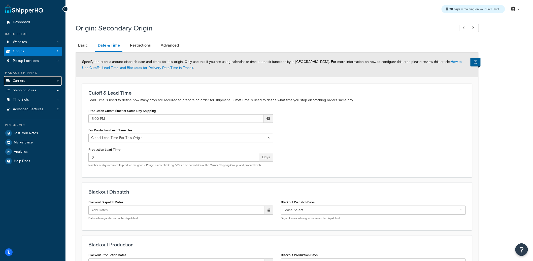
click at [36, 81] on link "Carriers" at bounding box center [33, 80] width 58 height 9
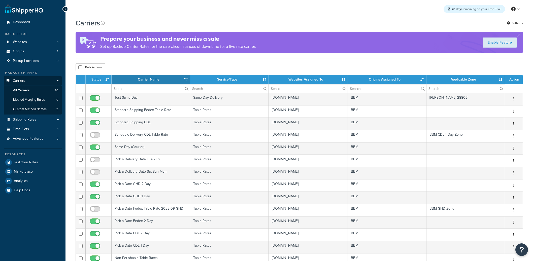
select select "15"
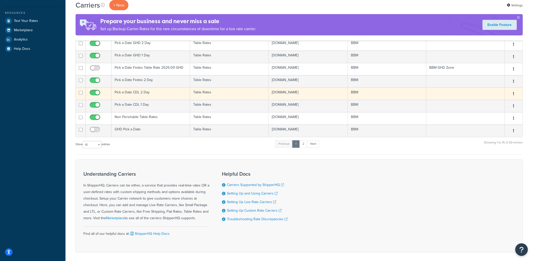
scroll to position [67, 0]
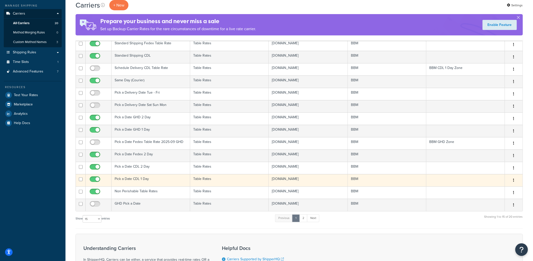
click at [141, 180] on td "Pick a Date CDL 1 Day" at bounding box center [151, 180] width 79 height 12
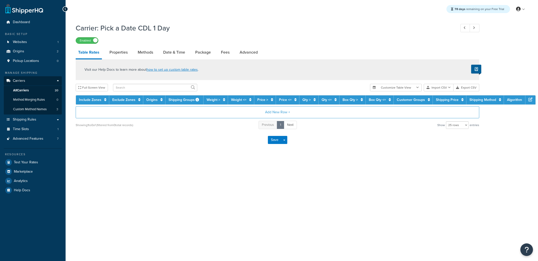
select select "25"
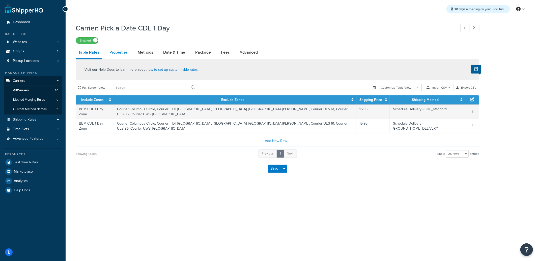
click at [117, 57] on link "Properties" at bounding box center [118, 52] width 23 height 12
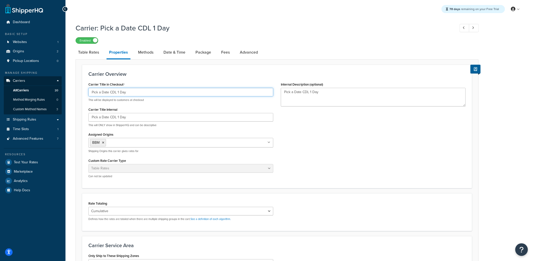
click at [106, 93] on input "Pick a Date CDL 1 Day" at bounding box center [180, 92] width 185 height 9
click at [150, 51] on link "Methods" at bounding box center [146, 52] width 20 height 12
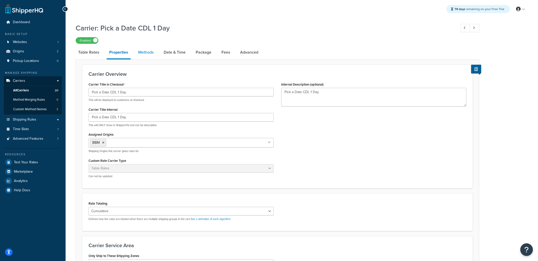
select select "25"
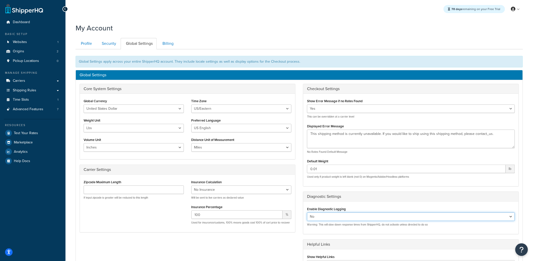
click at [340, 219] on select "Yes No" at bounding box center [411, 217] width 208 height 9
click at [307, 213] on select "Yes No" at bounding box center [411, 217] width 208 height 9
click at [327, 216] on select "Yes No" at bounding box center [411, 217] width 208 height 9
select select "true"
click at [307, 213] on select "Yes No" at bounding box center [411, 217] width 208 height 9
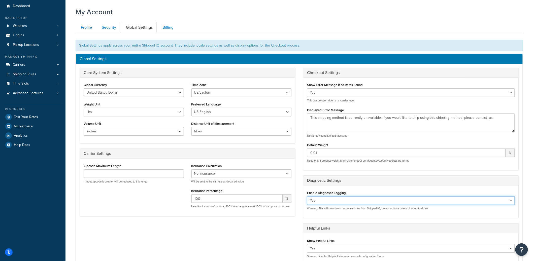
scroll to position [102, 0]
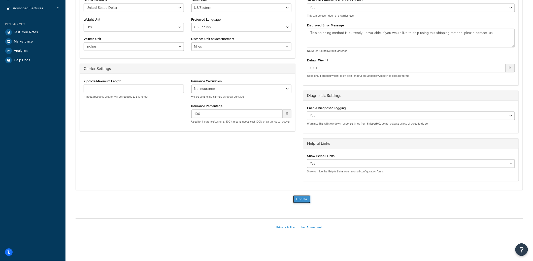
click at [300, 197] on button "Update" at bounding box center [301, 200] width 17 height 8
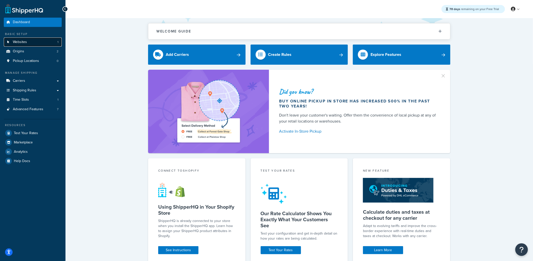
click at [49, 44] on link "Websites 1" at bounding box center [33, 42] width 58 height 9
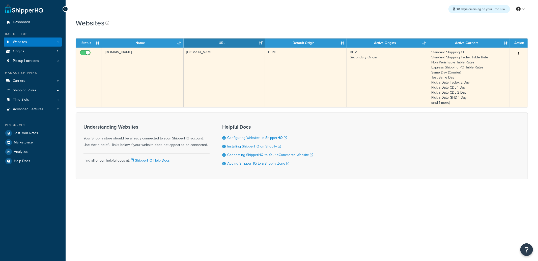
click at [165, 79] on td "[DOMAIN_NAME]" at bounding box center [143, 78] width 82 height 60
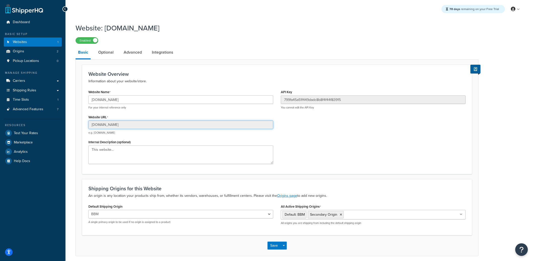
click at [124, 125] on input "[DOMAIN_NAME]" at bounding box center [180, 125] width 185 height 9
